Goal: Information Seeking & Learning: Learn about a topic

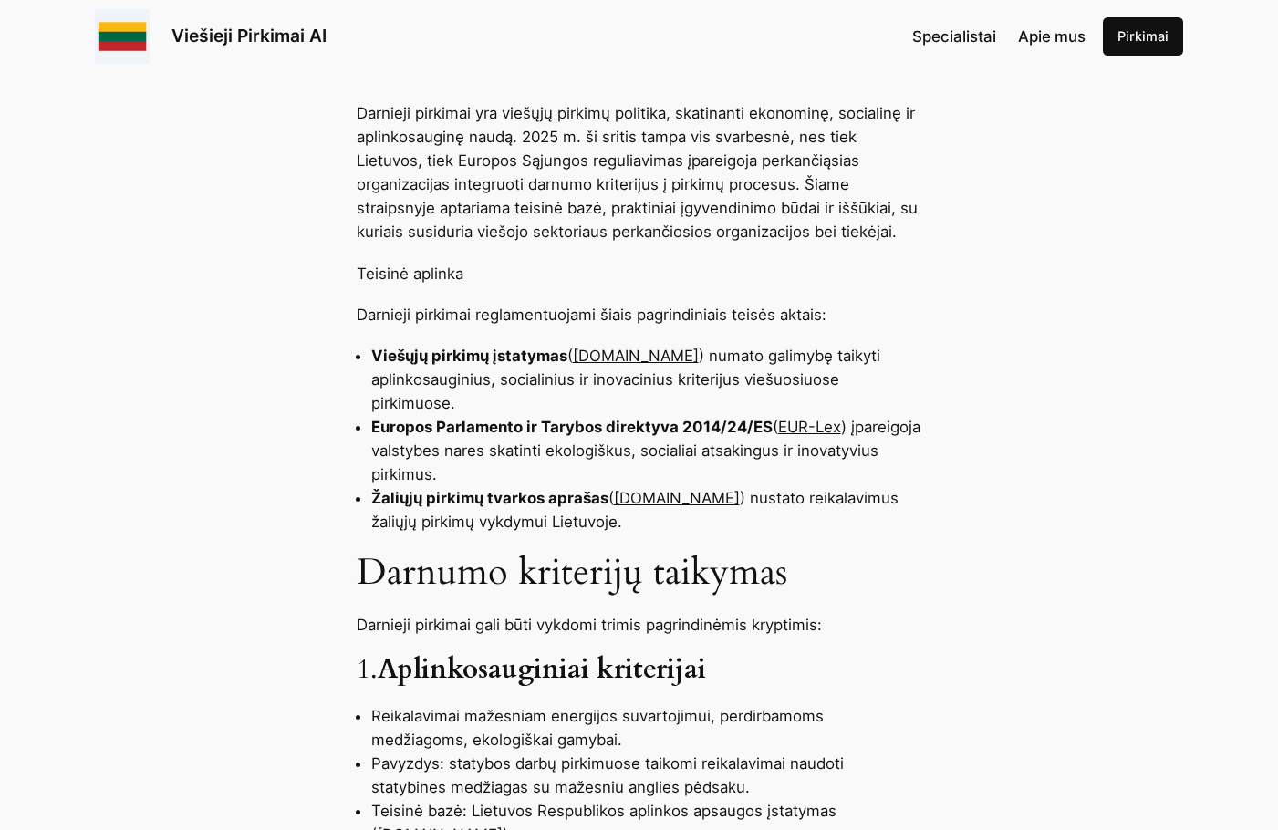
scroll to position [821, 0]
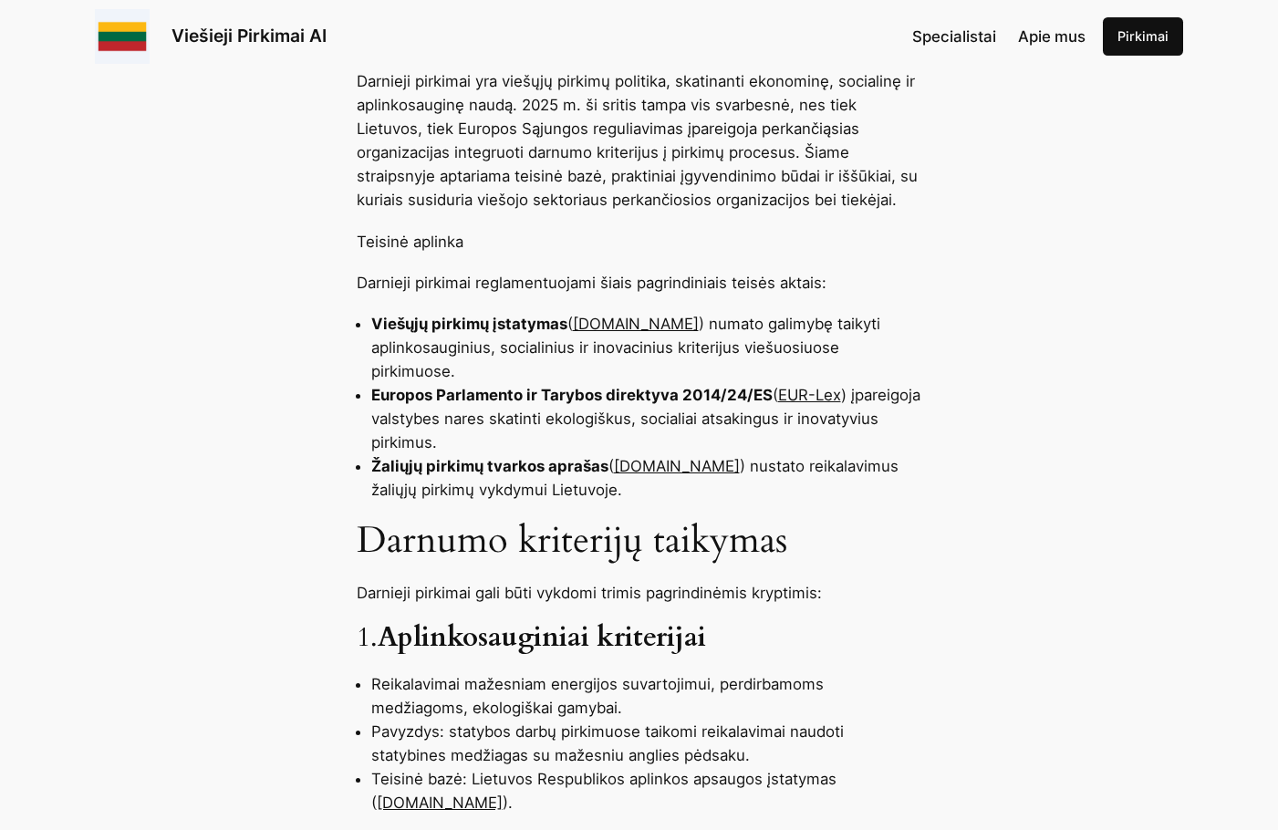
drag, startPoint x: 861, startPoint y: 535, endPoint x: 834, endPoint y: 498, distance: 46.3
click at [861, 535] on h2 "Darnumo kriterijų taikymas" at bounding box center [639, 541] width 565 height 44
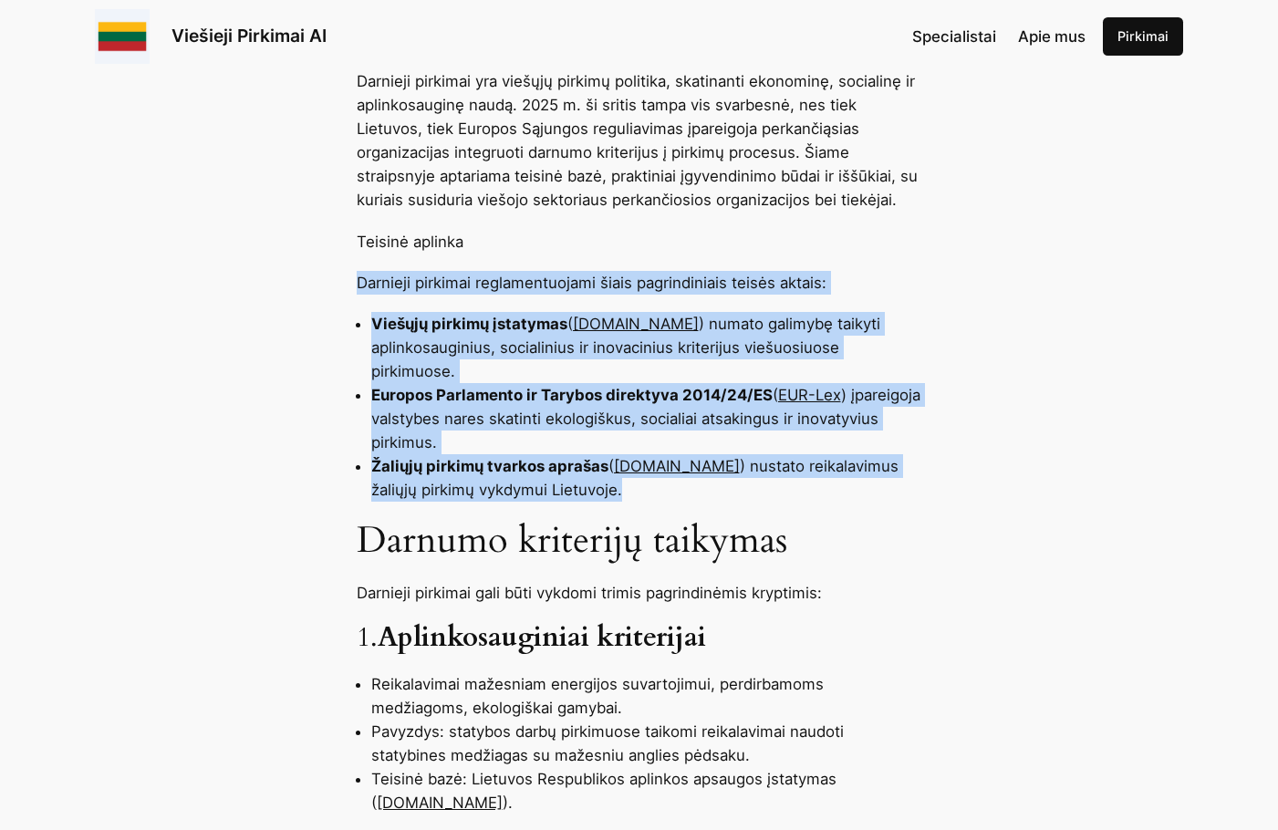
drag, startPoint x: 360, startPoint y: 281, endPoint x: 644, endPoint y: 486, distance: 350.1
copy div "Darnieji pirkimai reglamentuojami šiais pagrindiniais teisės aktais: Viešųjų pi…"
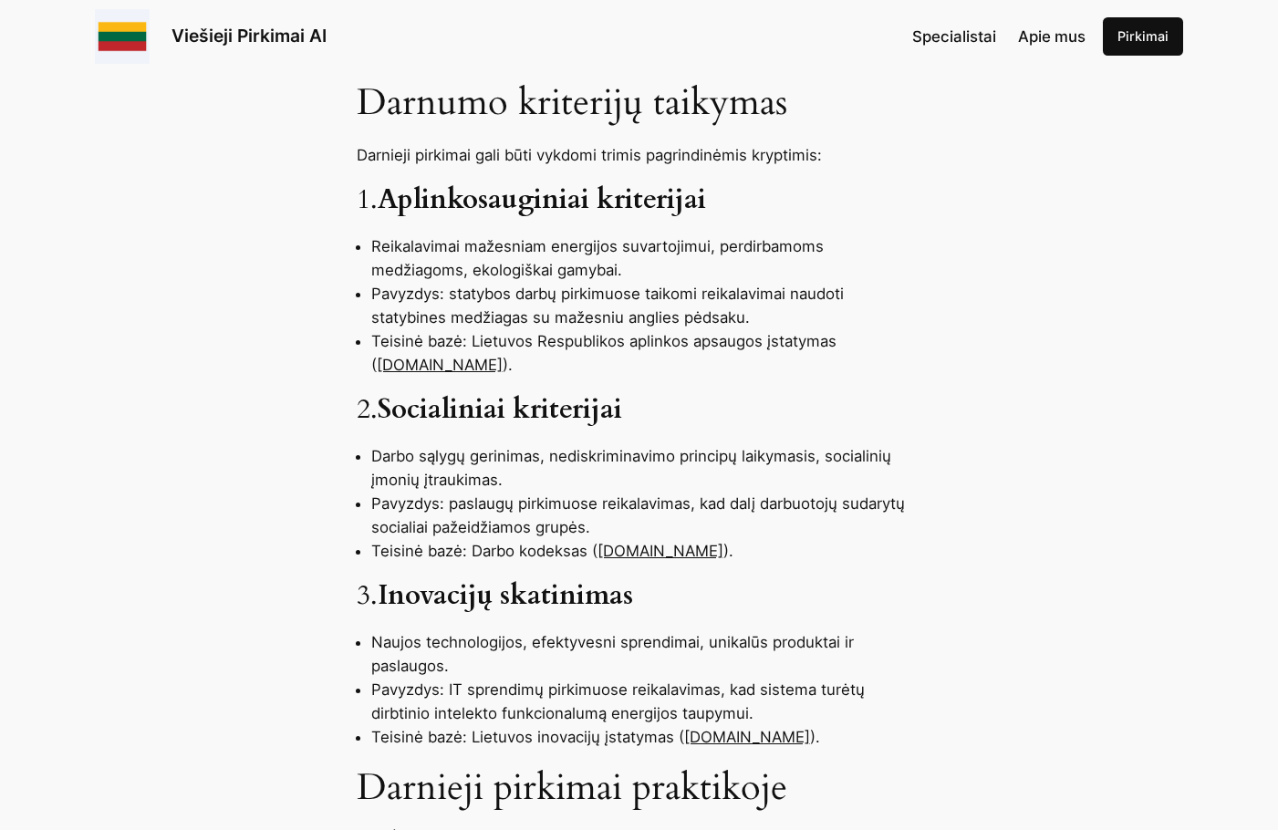
scroll to position [1277, 0]
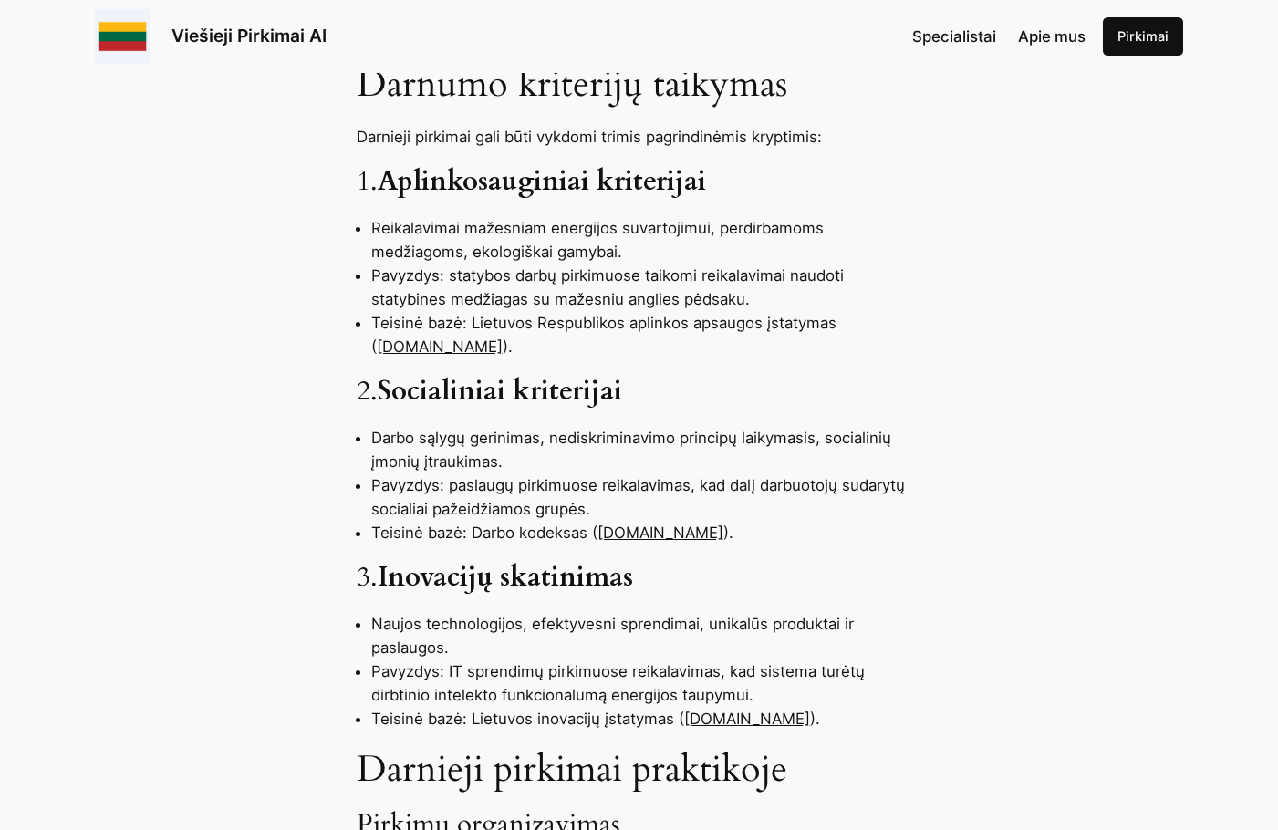
drag, startPoint x: 932, startPoint y: 420, endPoint x: 920, endPoint y: 415, distance: 13.1
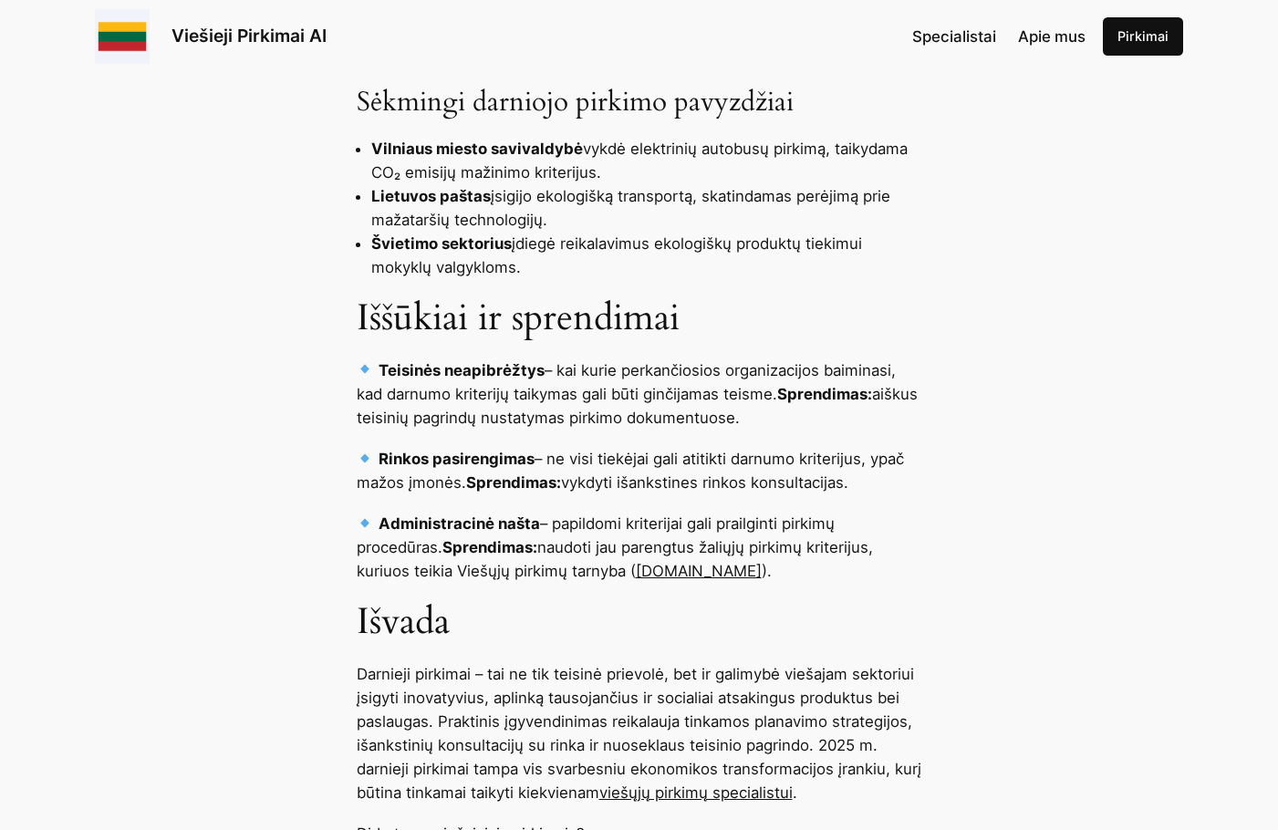
scroll to position [2371, 0]
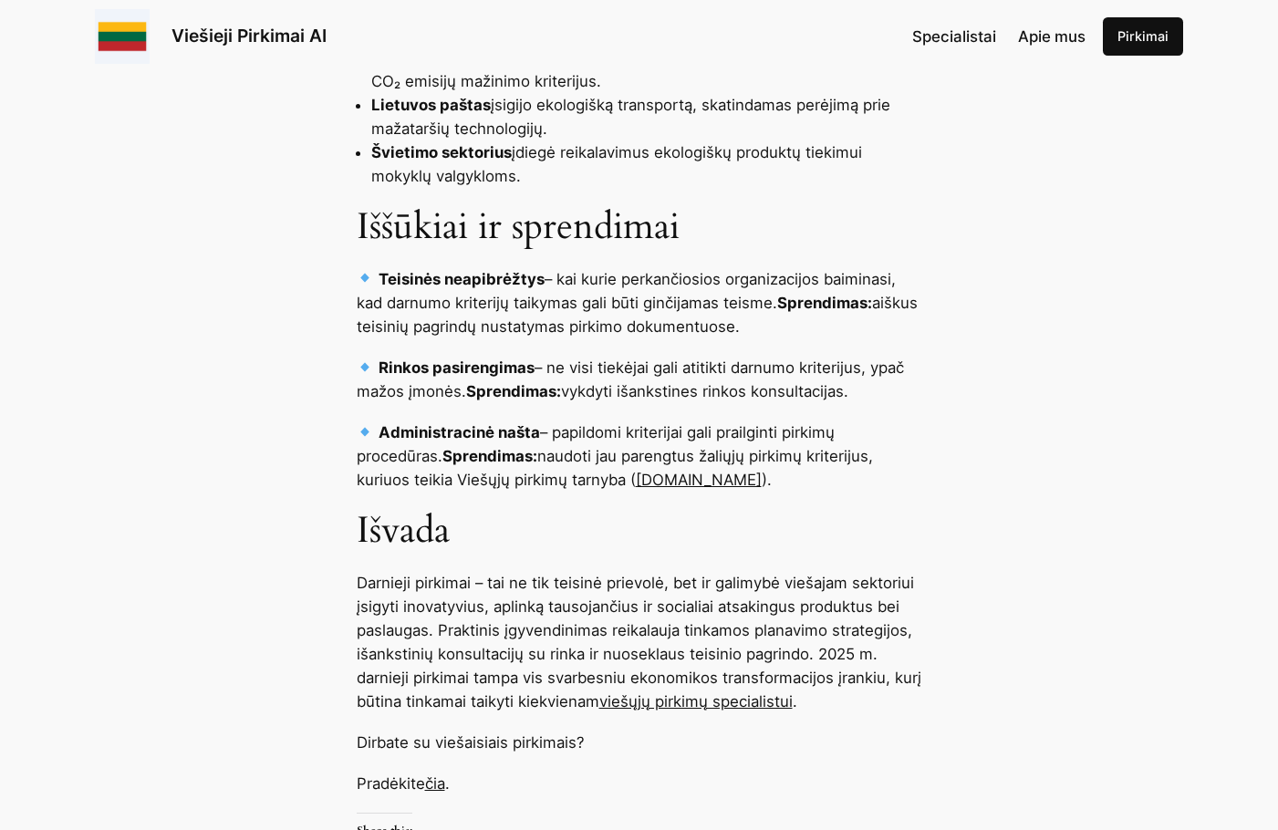
drag, startPoint x: 844, startPoint y: 507, endPoint x: 834, endPoint y: 503, distance: 11.5
click at [844, 509] on h2 "Išvada" at bounding box center [639, 531] width 565 height 44
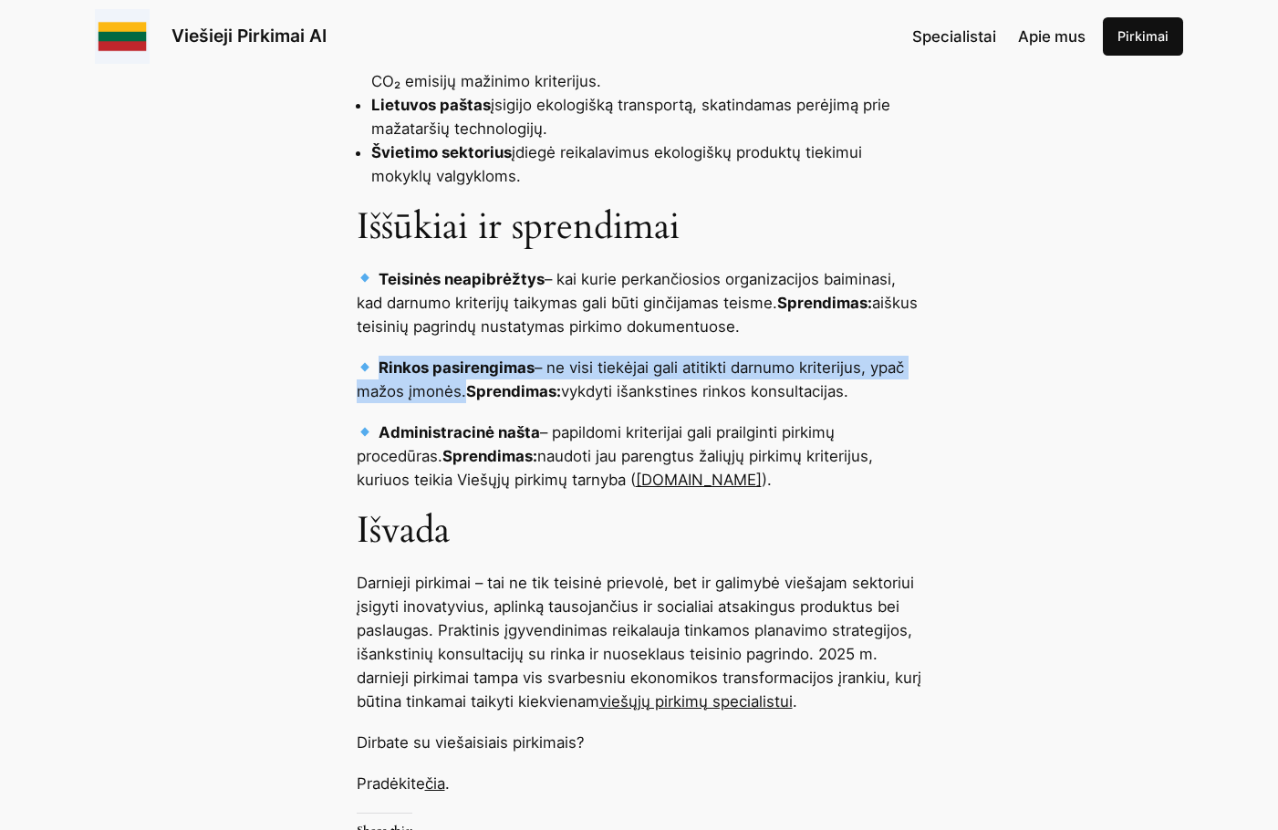
drag, startPoint x: 380, startPoint y: 344, endPoint x: 460, endPoint y: 366, distance: 82.3
click at [460, 366] on p "Rinkos pasirengimas – ne visi tiekėjai gali atitikti darnumo kriterijus, ypač m…" at bounding box center [639, 379] width 565 height 47
copy p "Rinkos pasirengimas – ne visi tiekėjai gali atitikti darnumo kriterijus, ypač m…"
click at [459, 376] on p "Rinkos pasirengimas – ne visi tiekėjai gali atitikti darnumo kriterijus, ypač m…" at bounding box center [639, 379] width 565 height 47
drag, startPoint x: 549, startPoint y: 341, endPoint x: 461, endPoint y: 370, distance: 93.1
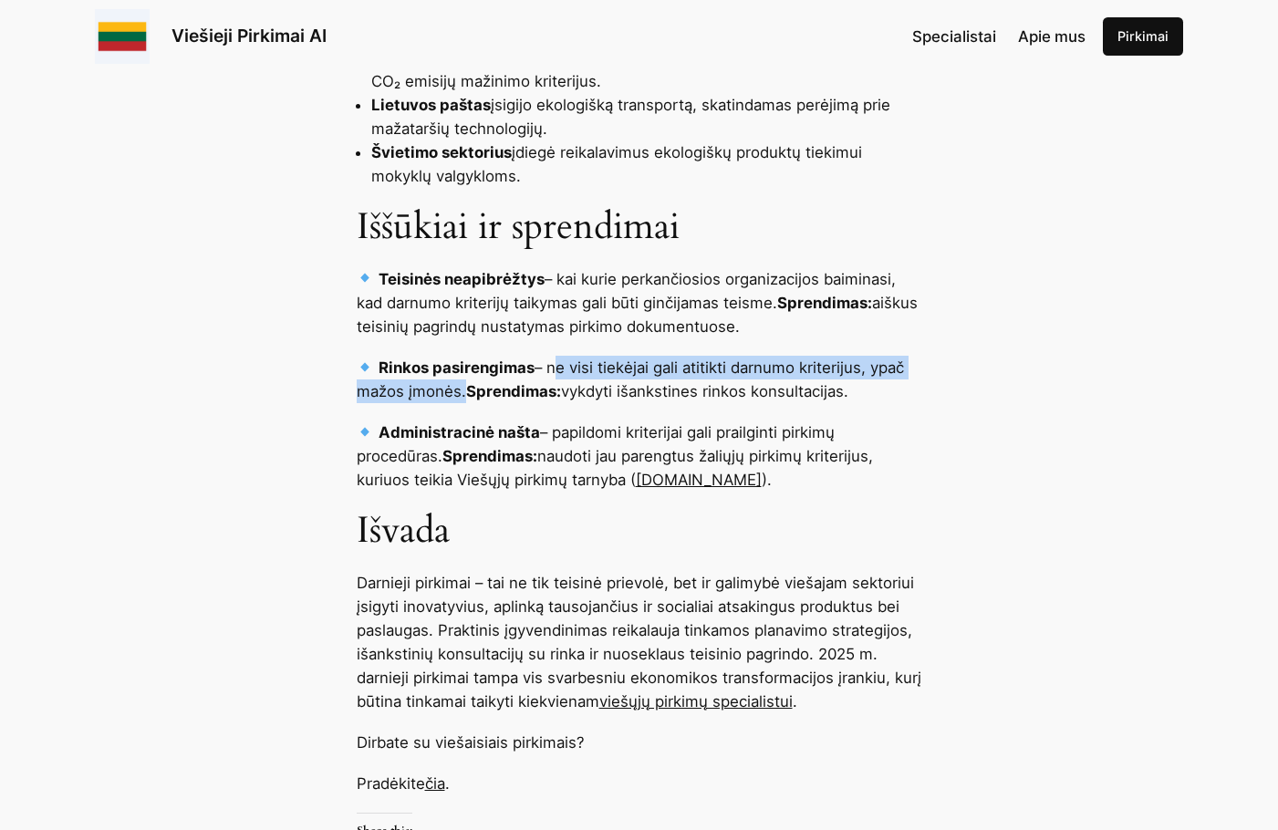
click at [461, 370] on p "Rinkos pasirengimas – ne visi tiekėjai gali atitikti darnumo kriterijus, ypač m…" at bounding box center [639, 379] width 565 height 47
copy p "ne visi tiekėjai gali atitikti darnumo kriterijus, ypač mažos įmonės"
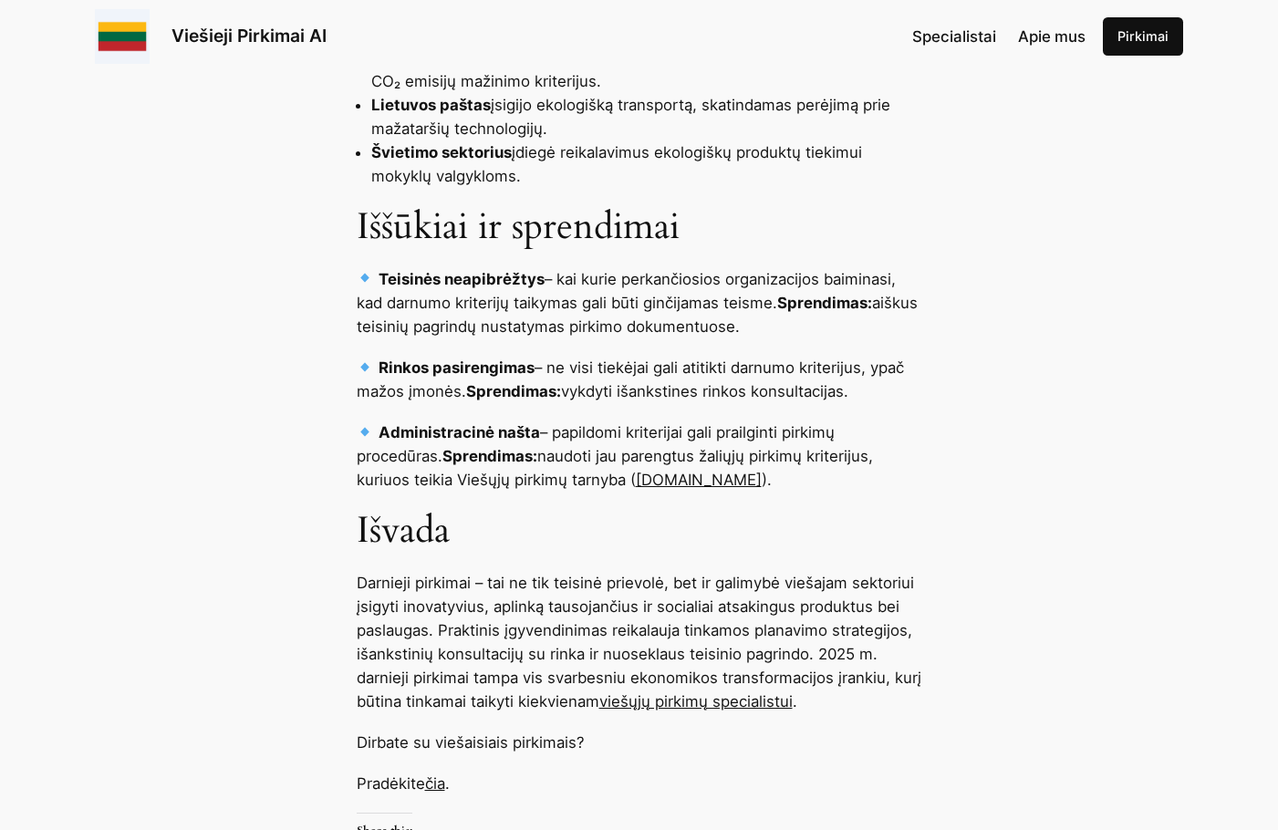
click at [772, 420] on p "Administracinė našta – papildomi kriterijai gali prailginti pirkimų procedūras.…" at bounding box center [639, 455] width 565 height 71
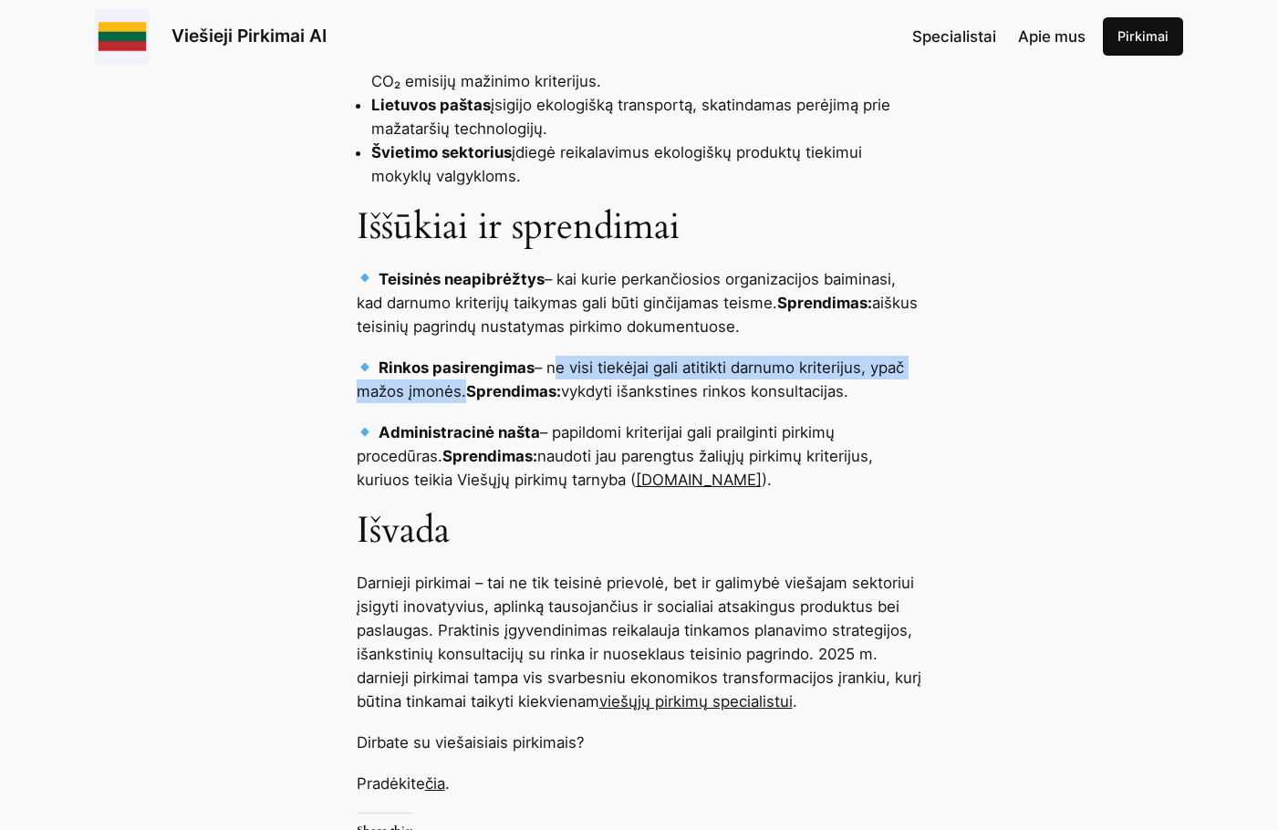
drag, startPoint x: 554, startPoint y: 346, endPoint x: 460, endPoint y: 366, distance: 96.0
click at [460, 366] on p "Rinkos pasirengimas – ne visi tiekėjai gali atitikti darnumo kriterijus, ypač m…" at bounding box center [639, 379] width 565 height 47
copy p "ne visi tiekėjai gali atitikti darnumo kriterijus, ypač mažos įmonės"
click at [906, 356] on p "Rinkos pasirengimas – ne visi tiekėjai gali atitikti darnumo kriterijus, ypač m…" at bounding box center [639, 379] width 565 height 47
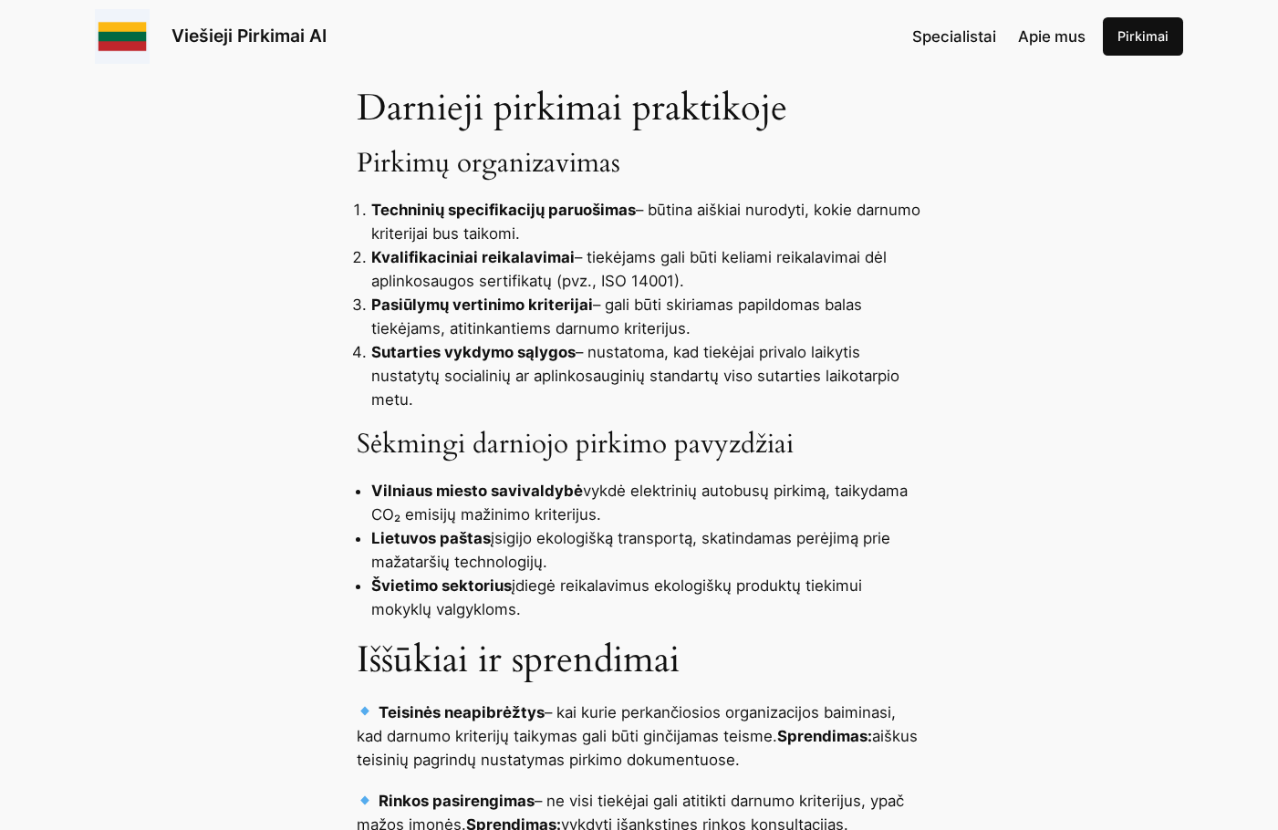
scroll to position [1824, 0]
